Goal: Use online tool/utility: Utilize a website feature to perform a specific function

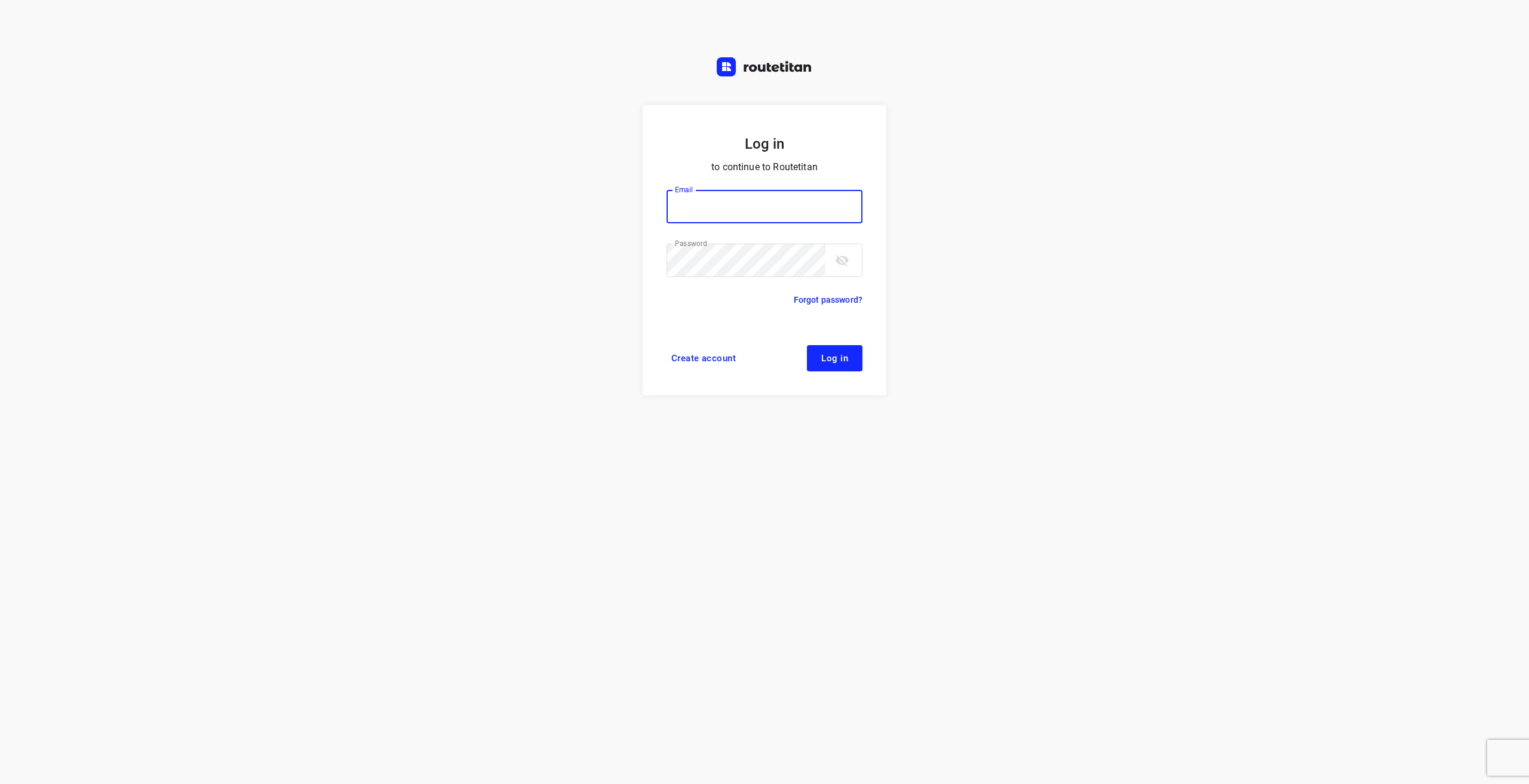
type input "[EMAIL_ADDRESS][DOMAIN_NAME]"
click at [850, 363] on button "Log in" at bounding box center [835, 358] width 56 height 27
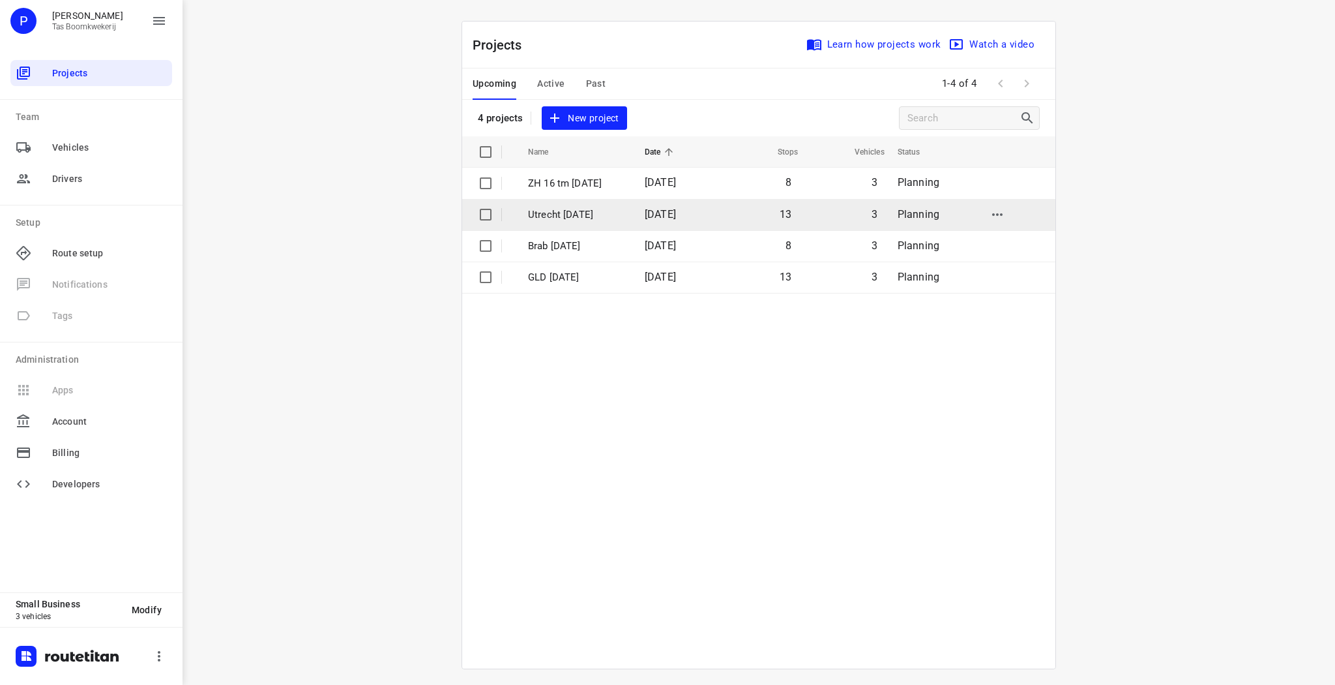
click at [574, 210] on p "Utrecht 19 sept" at bounding box center [576, 214] width 97 height 15
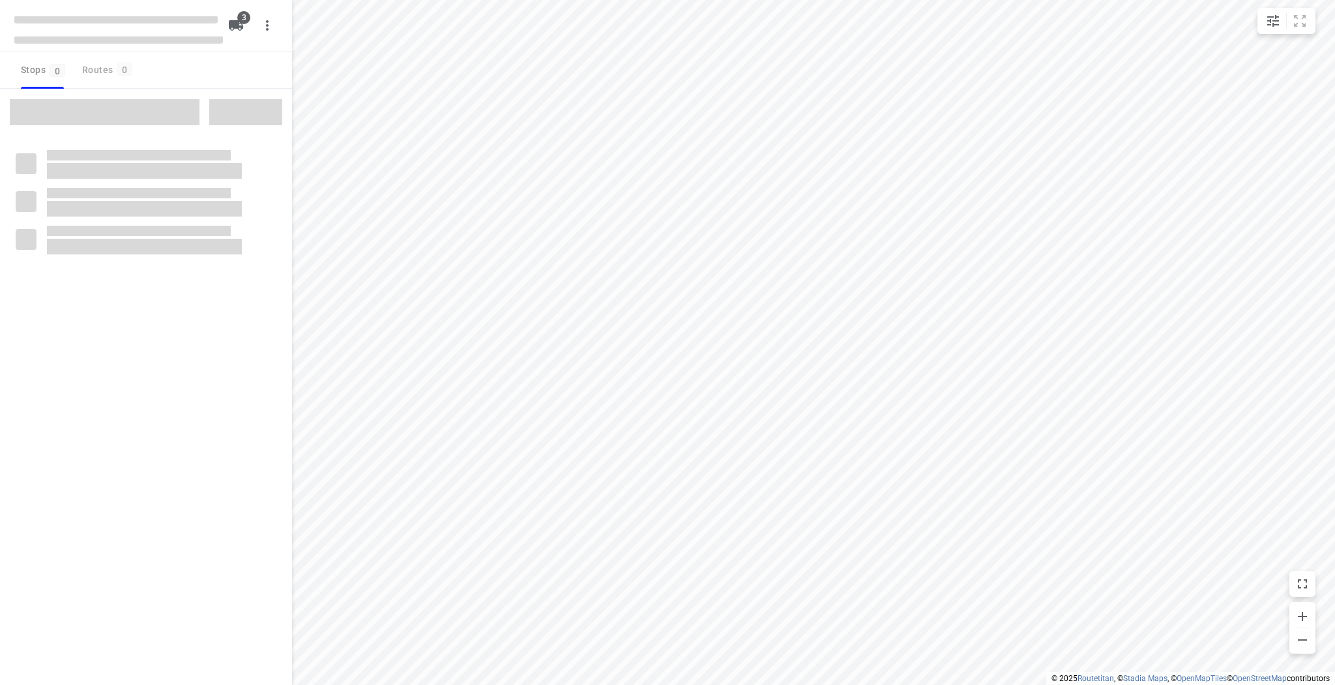
type input "distance"
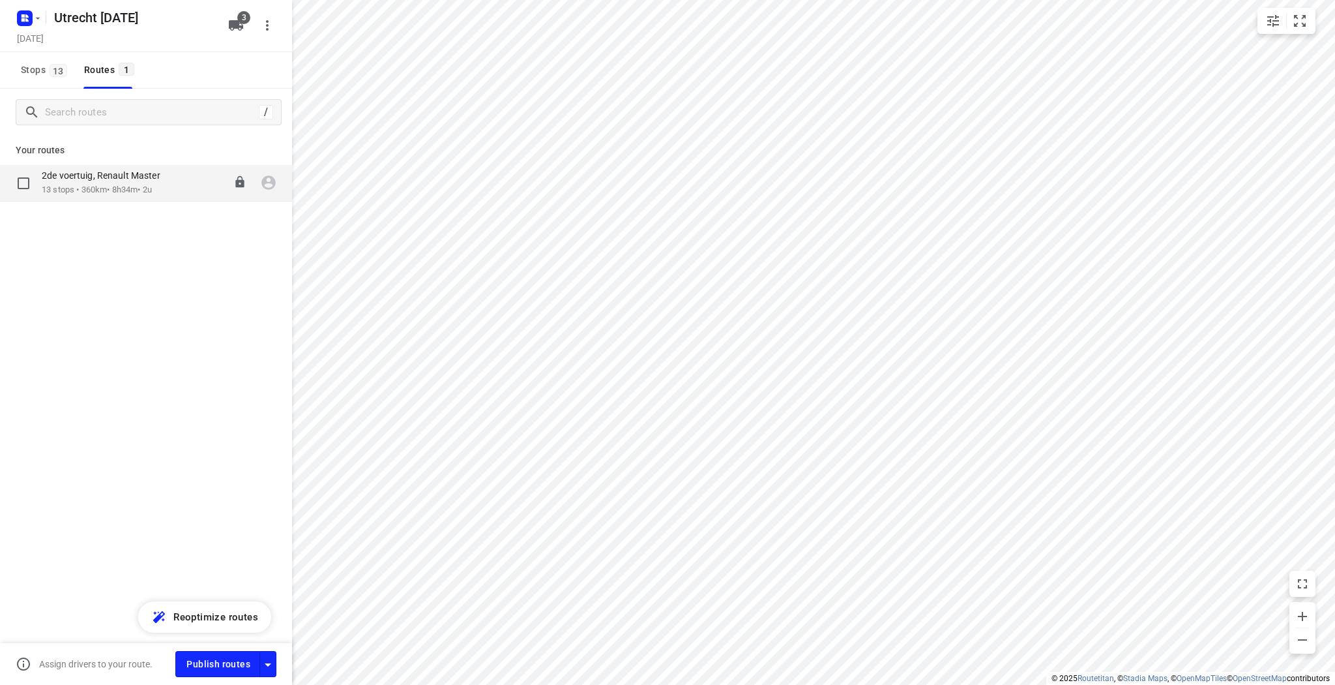
click at [78, 173] on p "2de voertuig, Renault Master" at bounding box center [105, 176] width 126 height 12
